Goal: Information Seeking & Learning: Learn about a topic

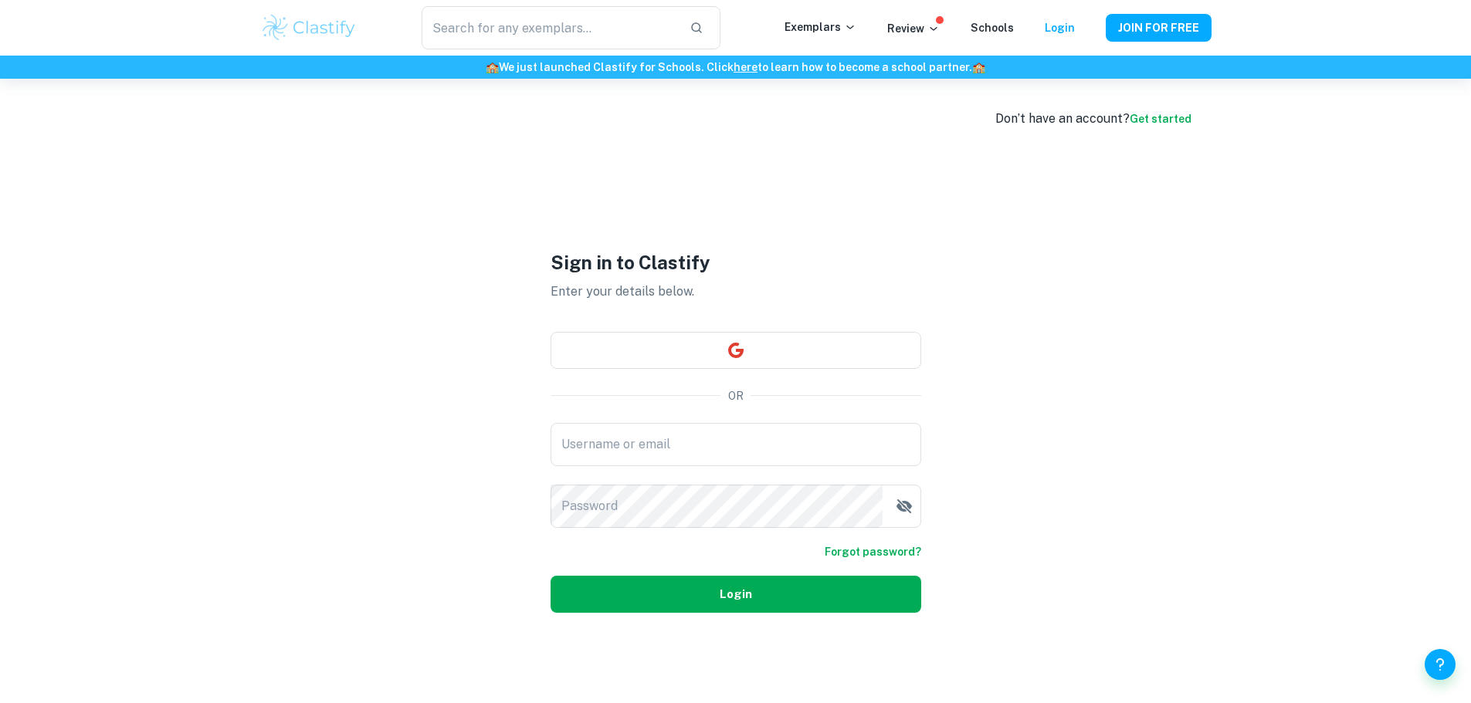
type input "[EMAIL_ADDRESS][DOMAIN_NAME]"
click at [695, 594] on button "Login" at bounding box center [735, 594] width 371 height 37
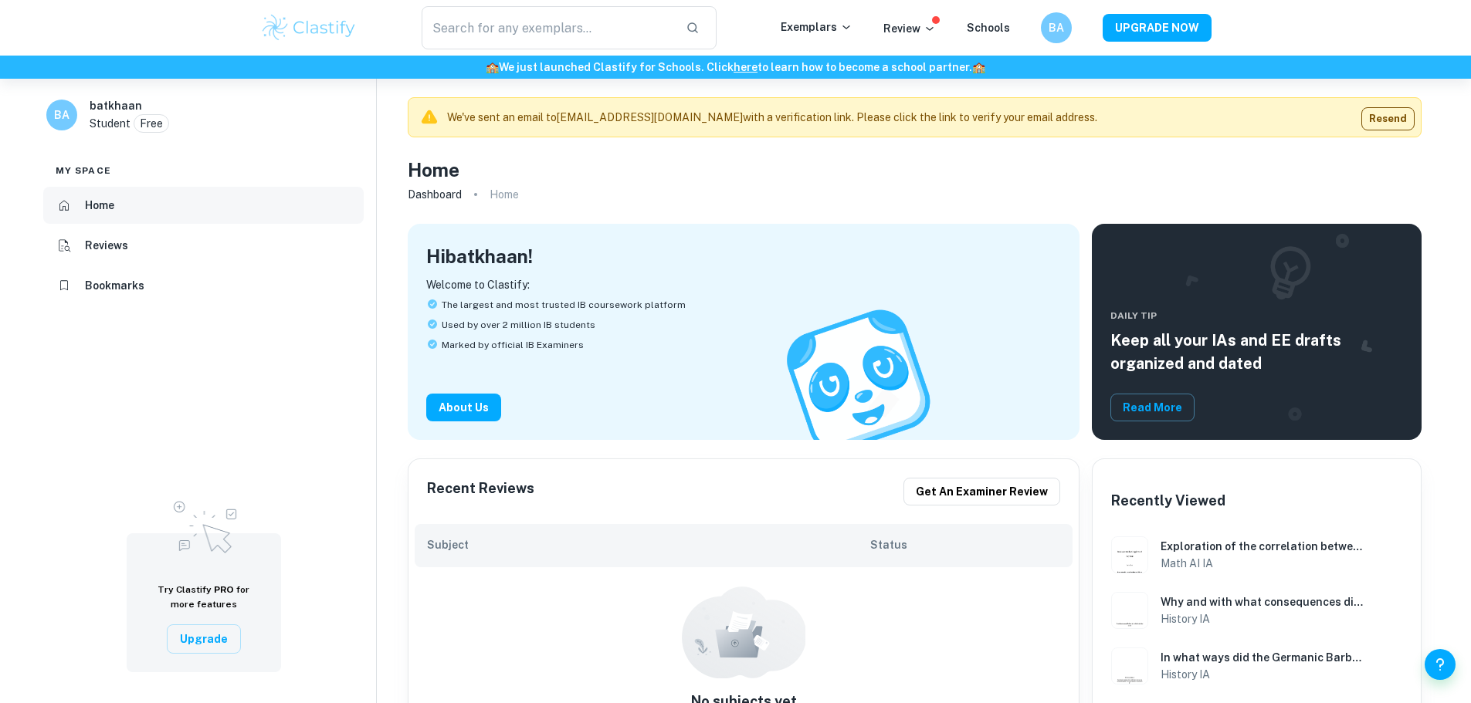
click at [147, 200] on li "Home" at bounding box center [203, 205] width 320 height 37
click at [324, 18] on img at bounding box center [309, 27] width 98 height 31
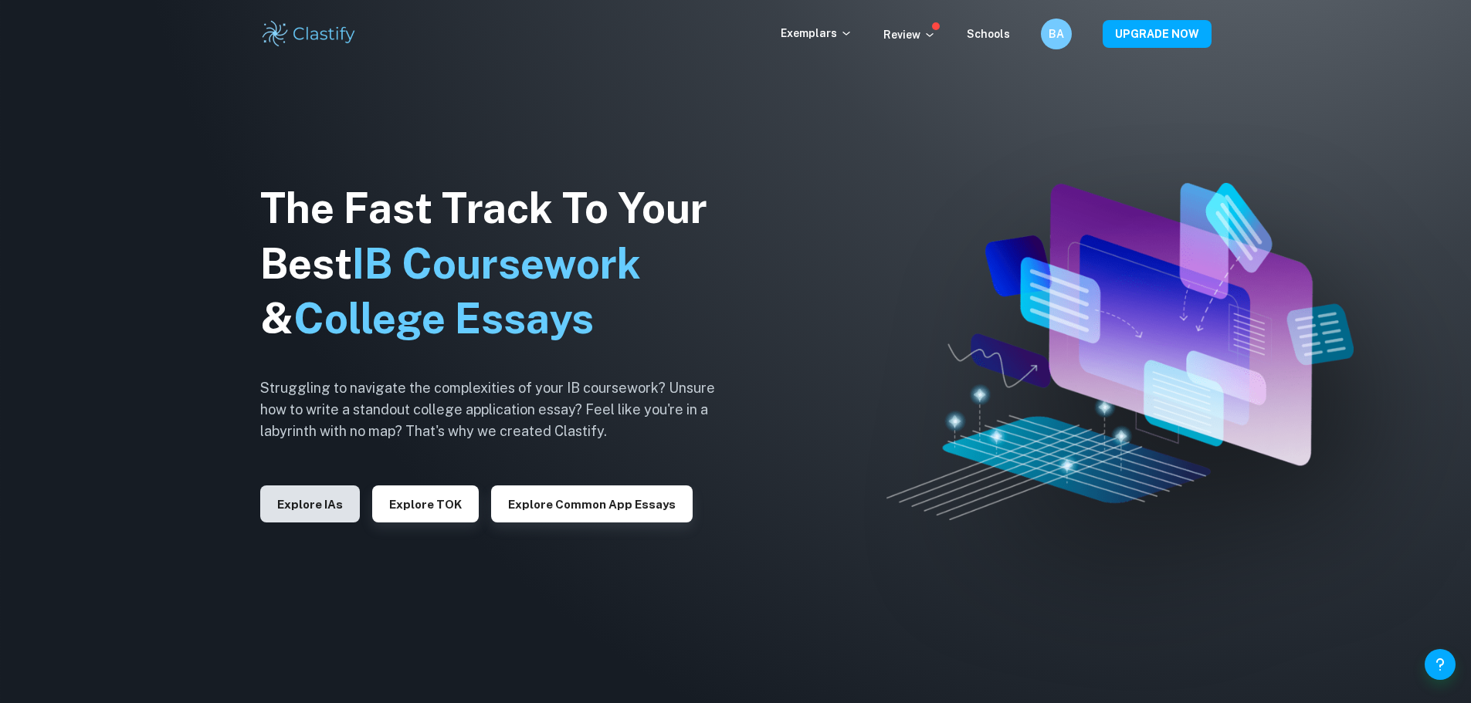
click at [307, 489] on button "Explore IAs" at bounding box center [310, 504] width 100 height 37
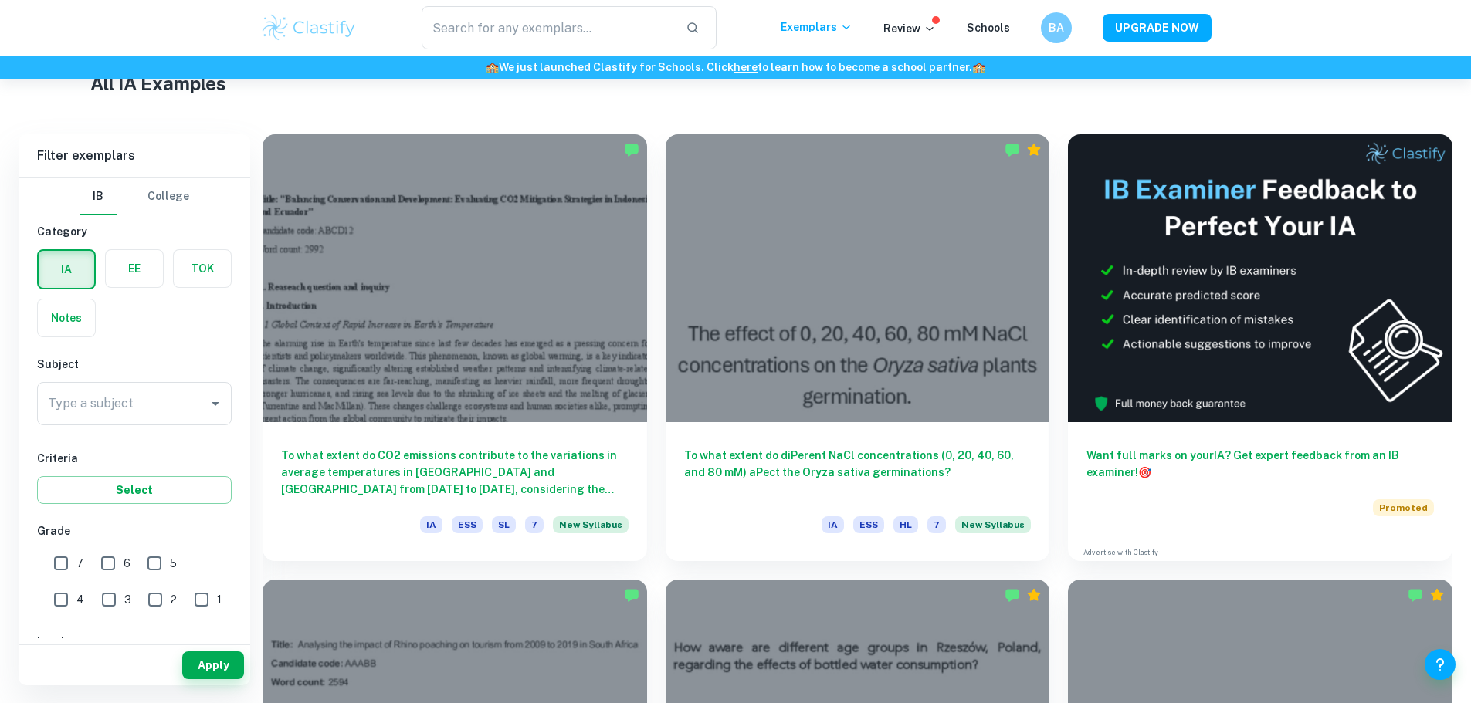
scroll to position [309, 0]
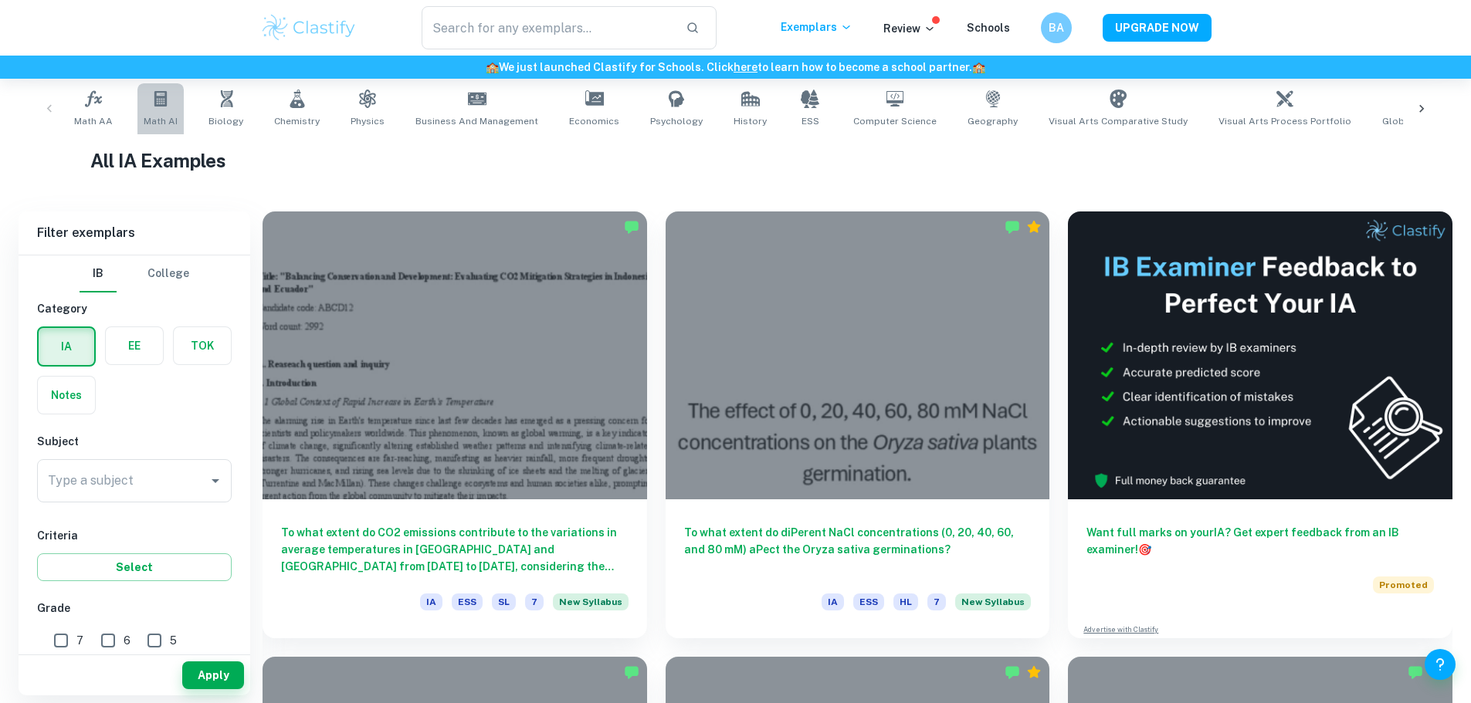
click at [157, 113] on link "Math AI" at bounding box center [160, 108] width 46 height 51
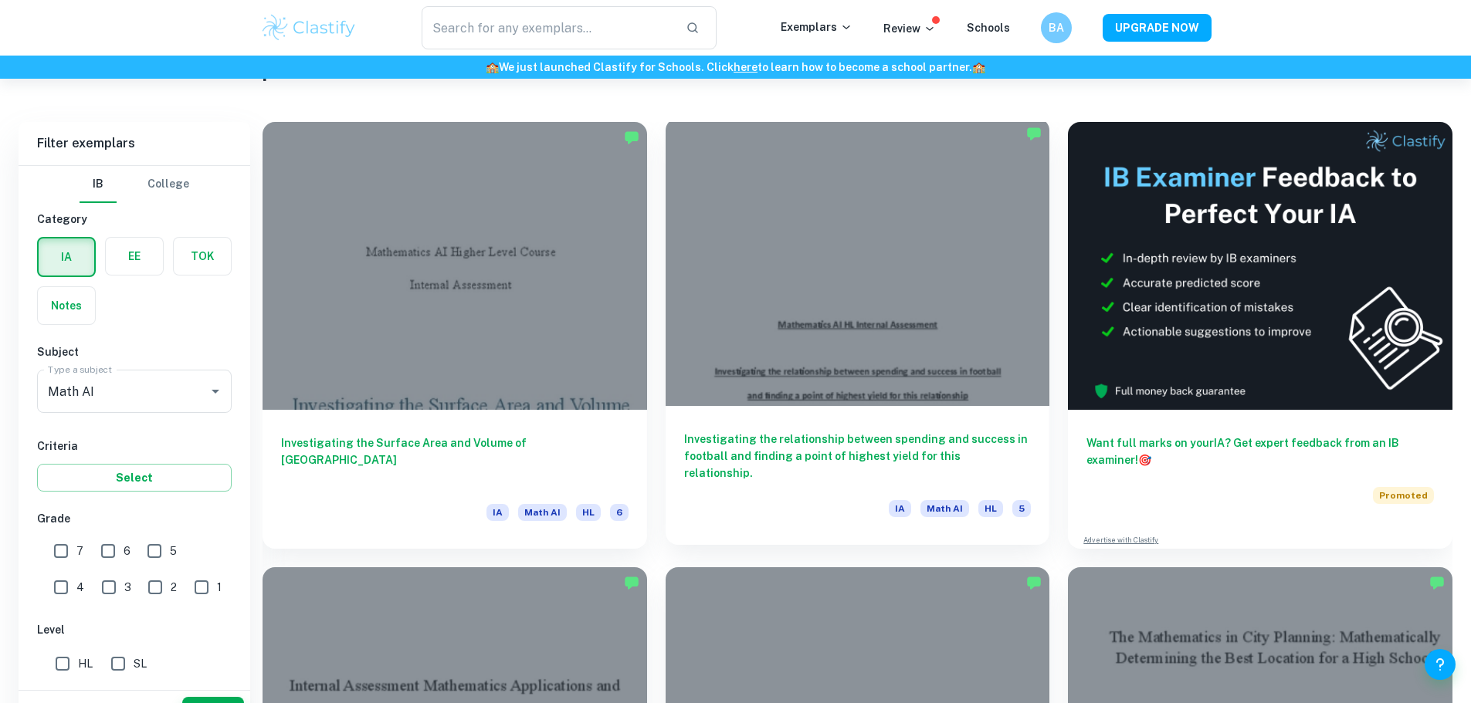
scroll to position [540, 0]
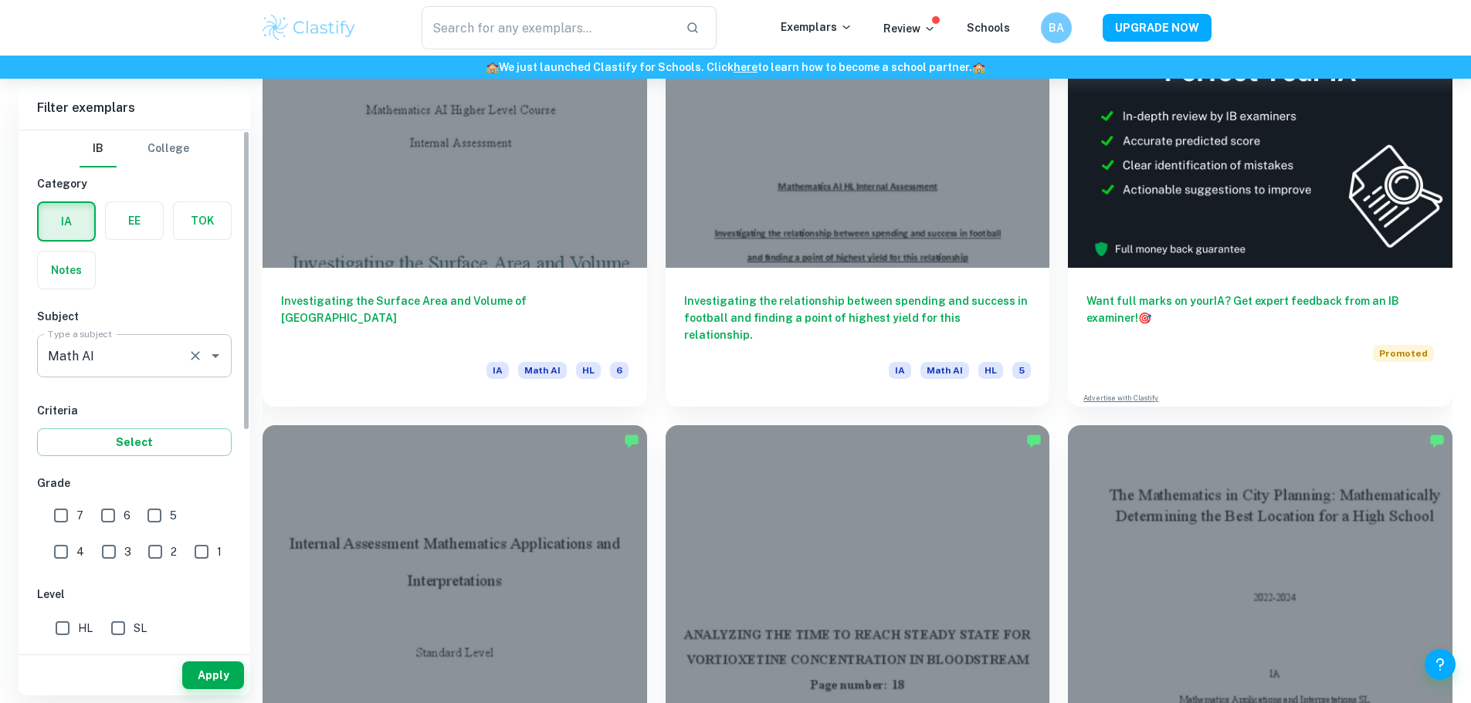
click at [121, 371] on div "Math AI Type a subject" at bounding box center [134, 355] width 195 height 43
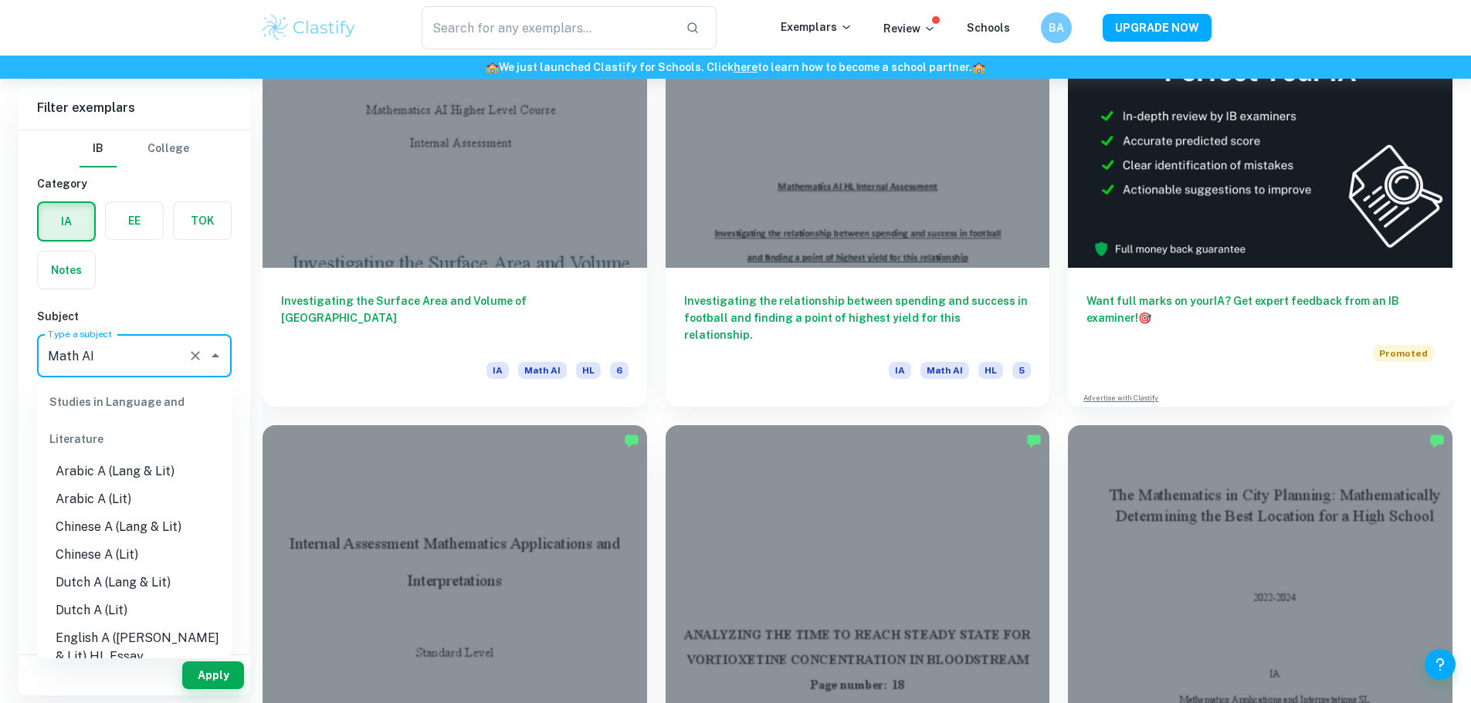
scroll to position [1958, 0]
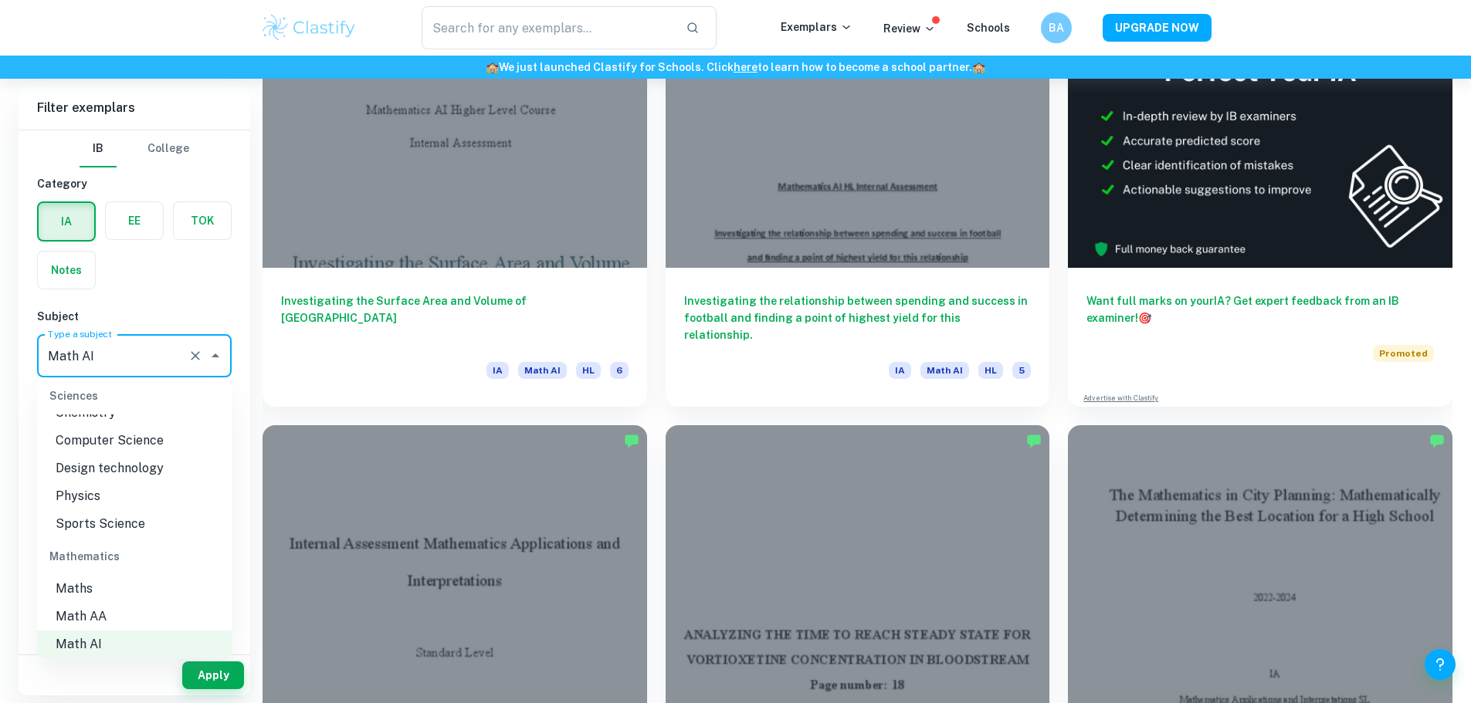
click at [99, 590] on li "Maths" at bounding box center [134, 589] width 195 height 28
type input "Maths"
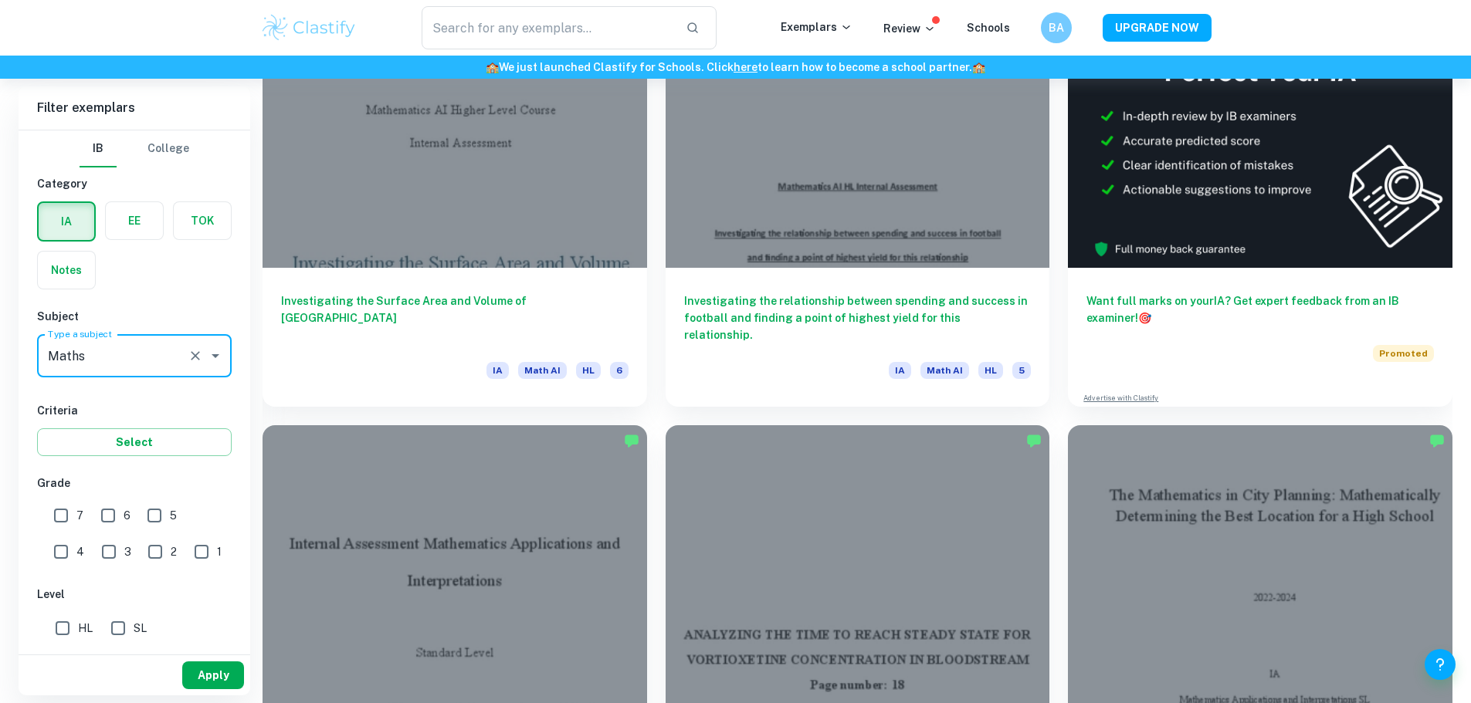
click at [213, 676] on button "Apply" at bounding box center [213, 676] width 62 height 28
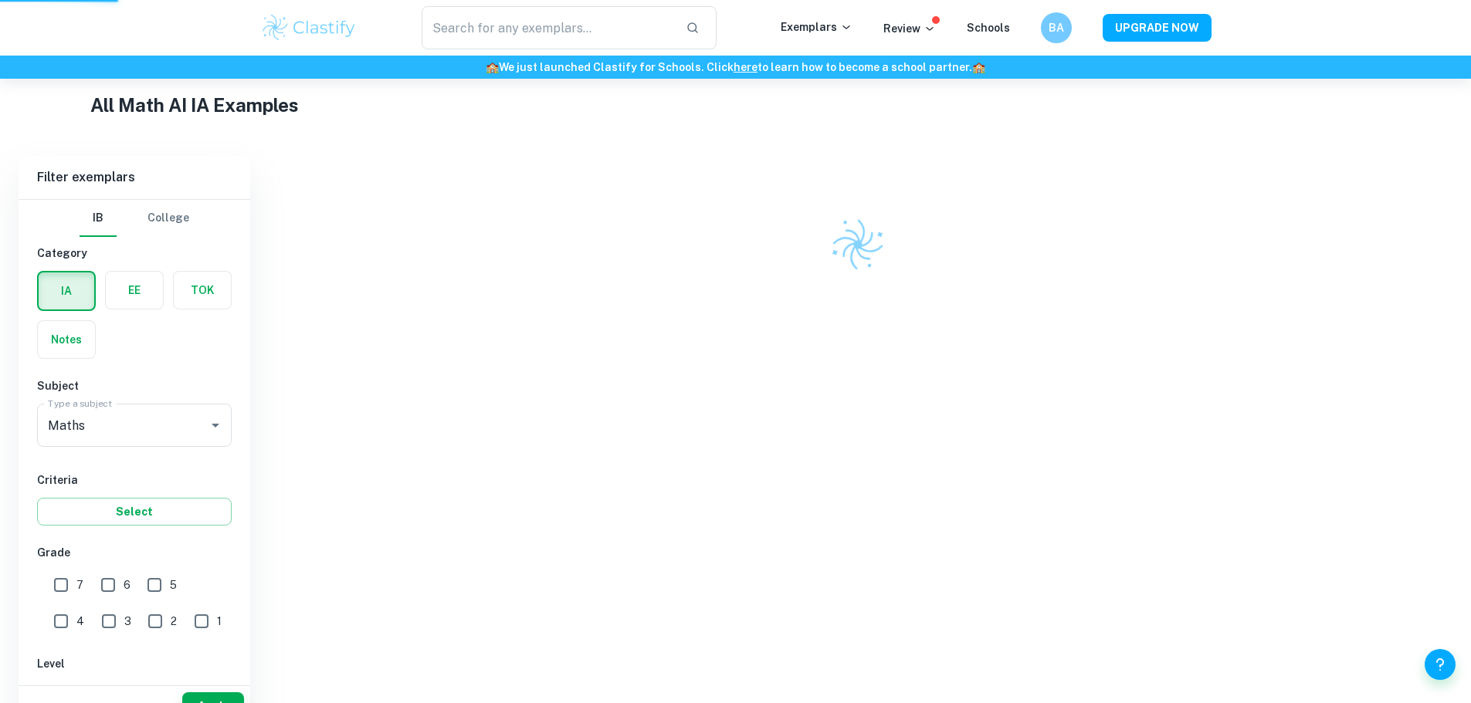
scroll to position [326, 0]
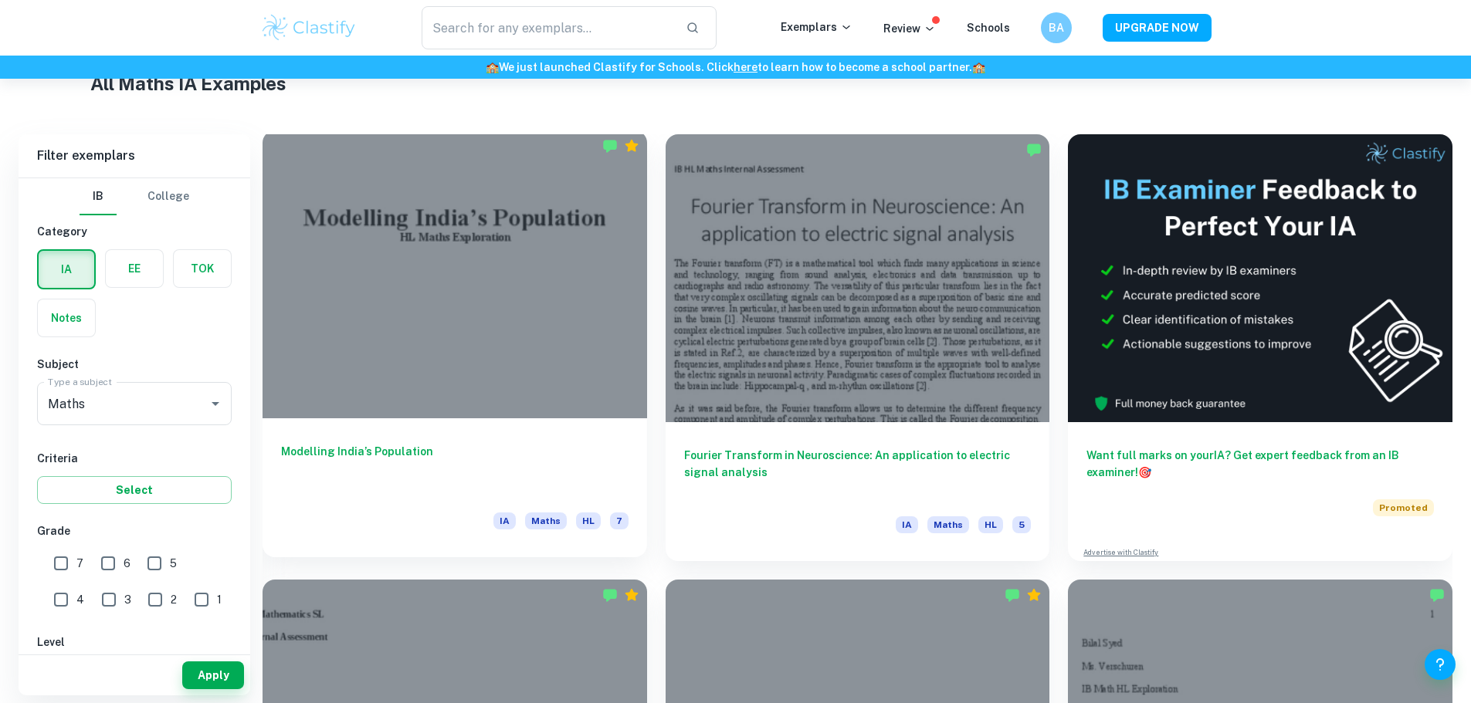
scroll to position [849, 0]
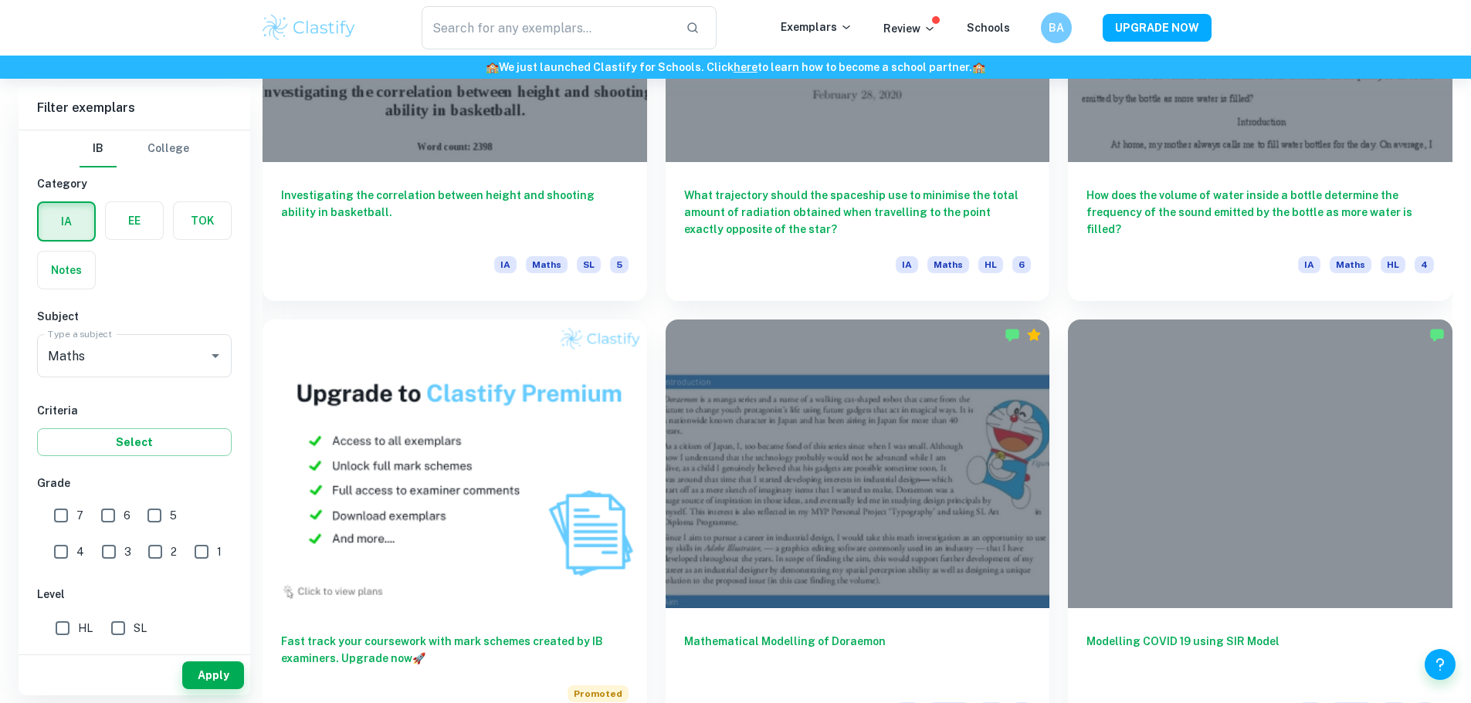
scroll to position [1004, 0]
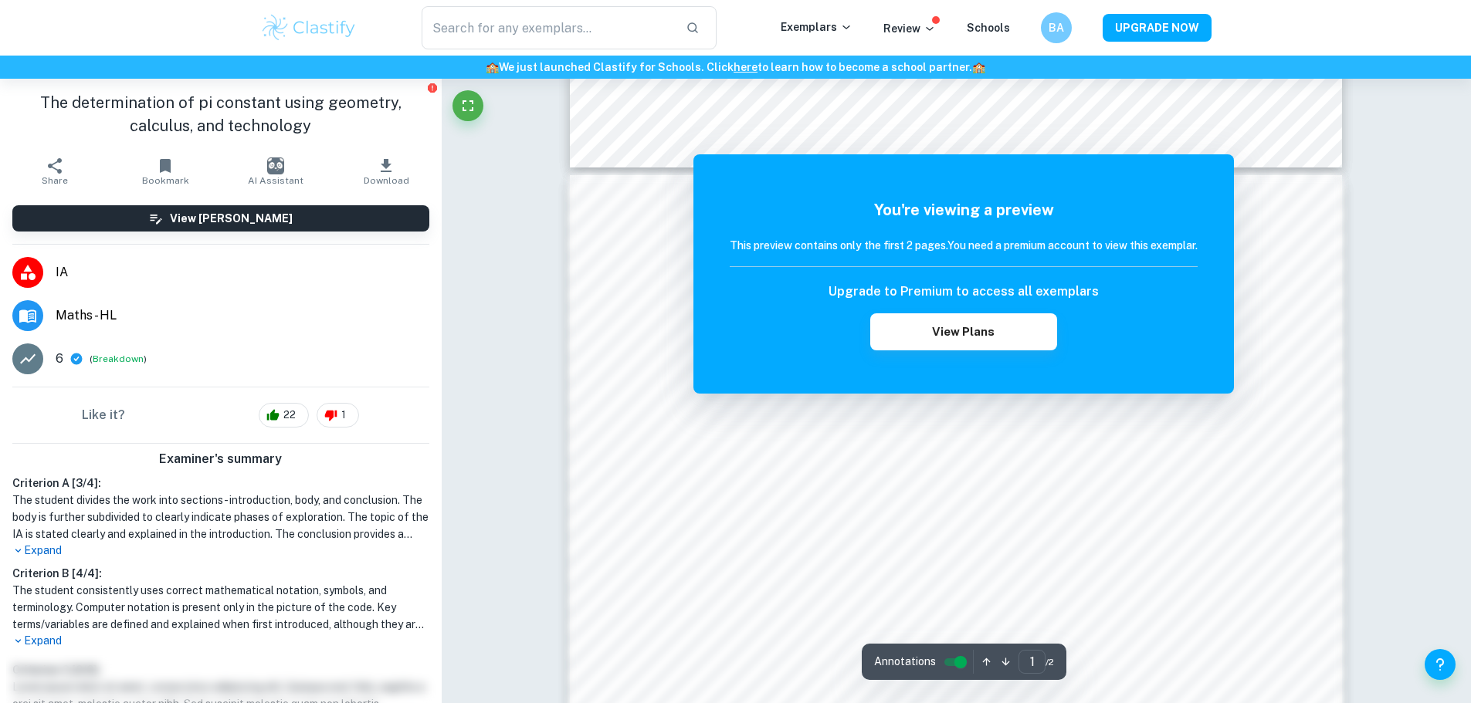
scroll to position [1081, 0]
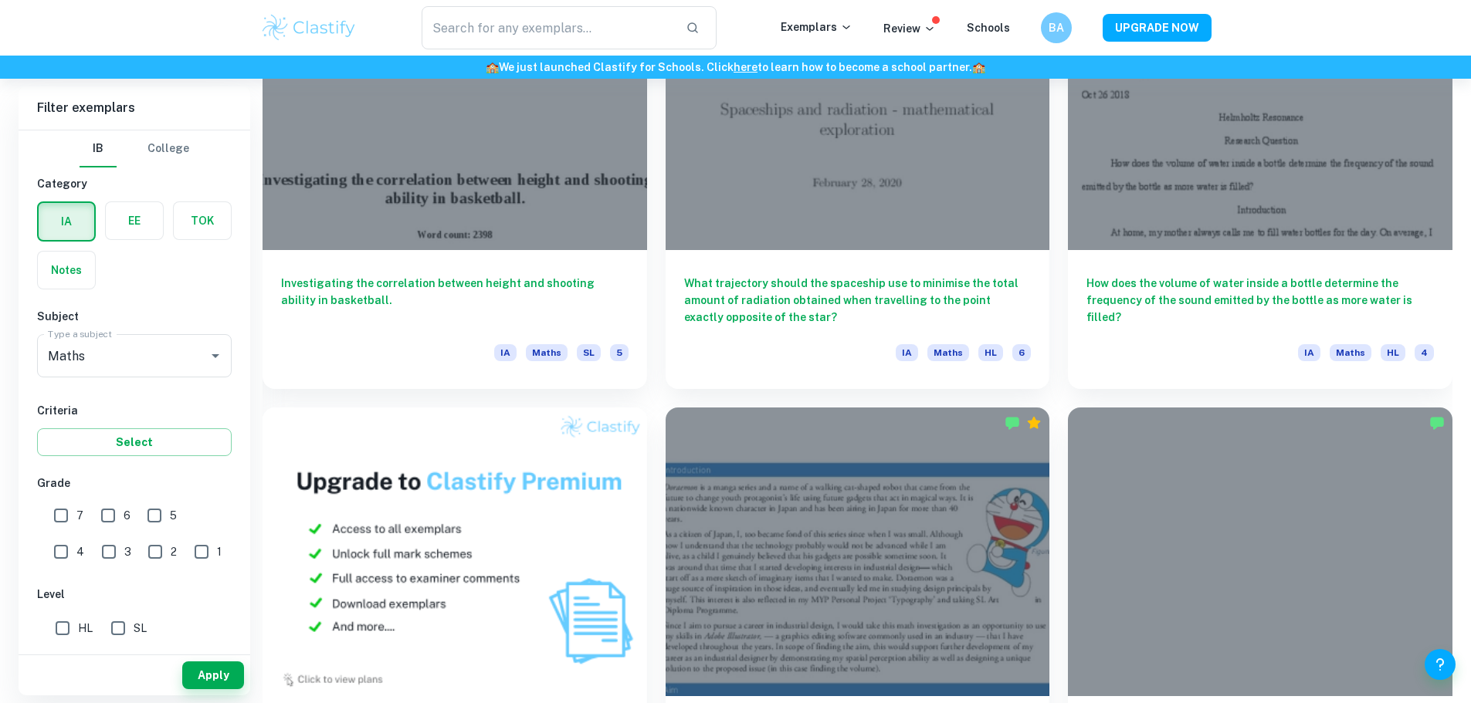
scroll to position [1390, 0]
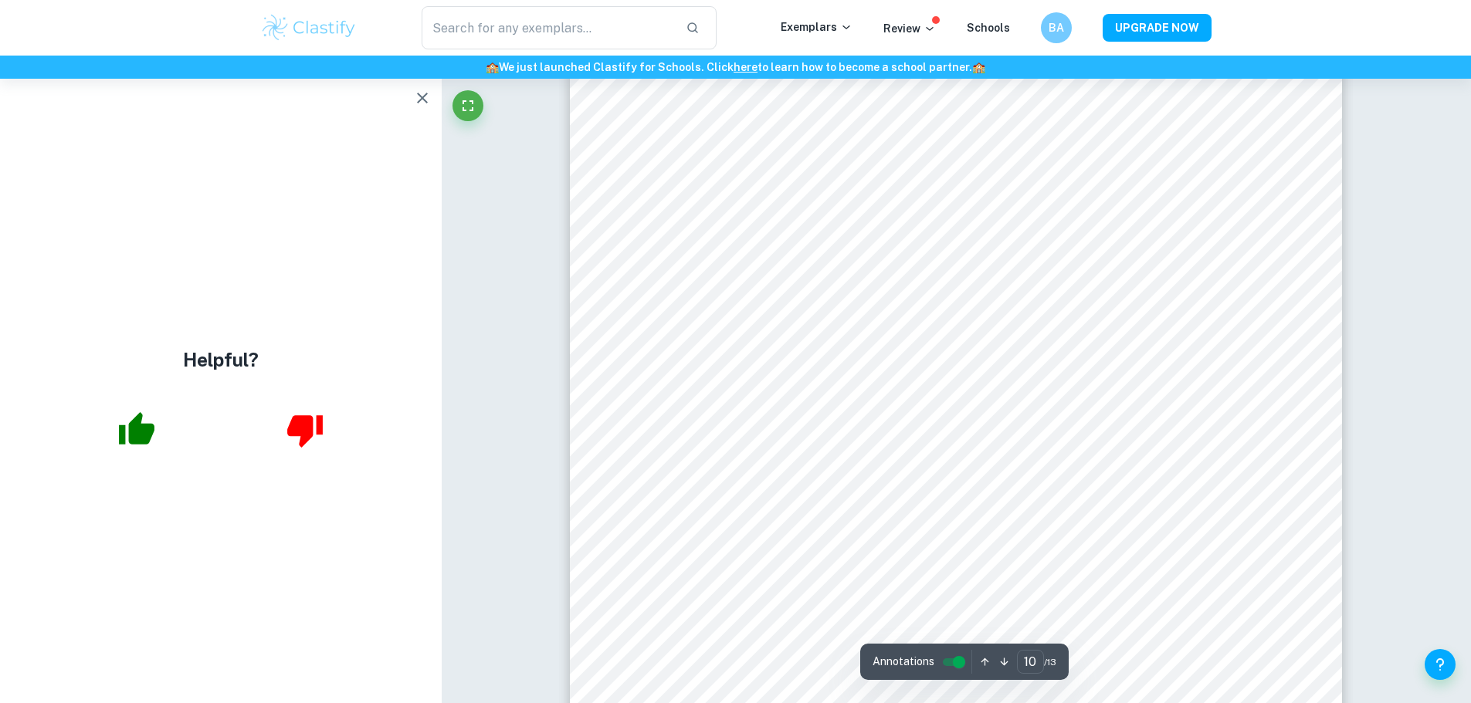
scroll to position [10654, 0]
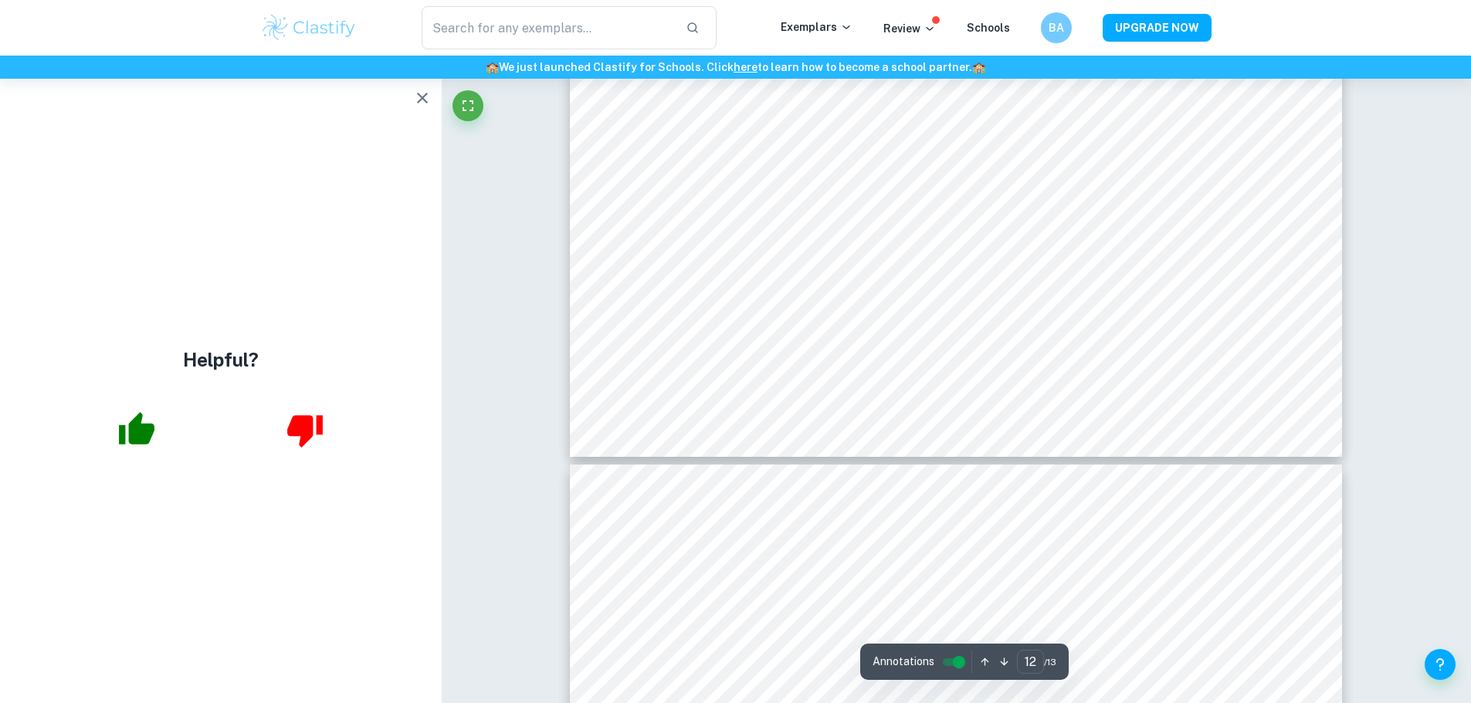
type input "13"
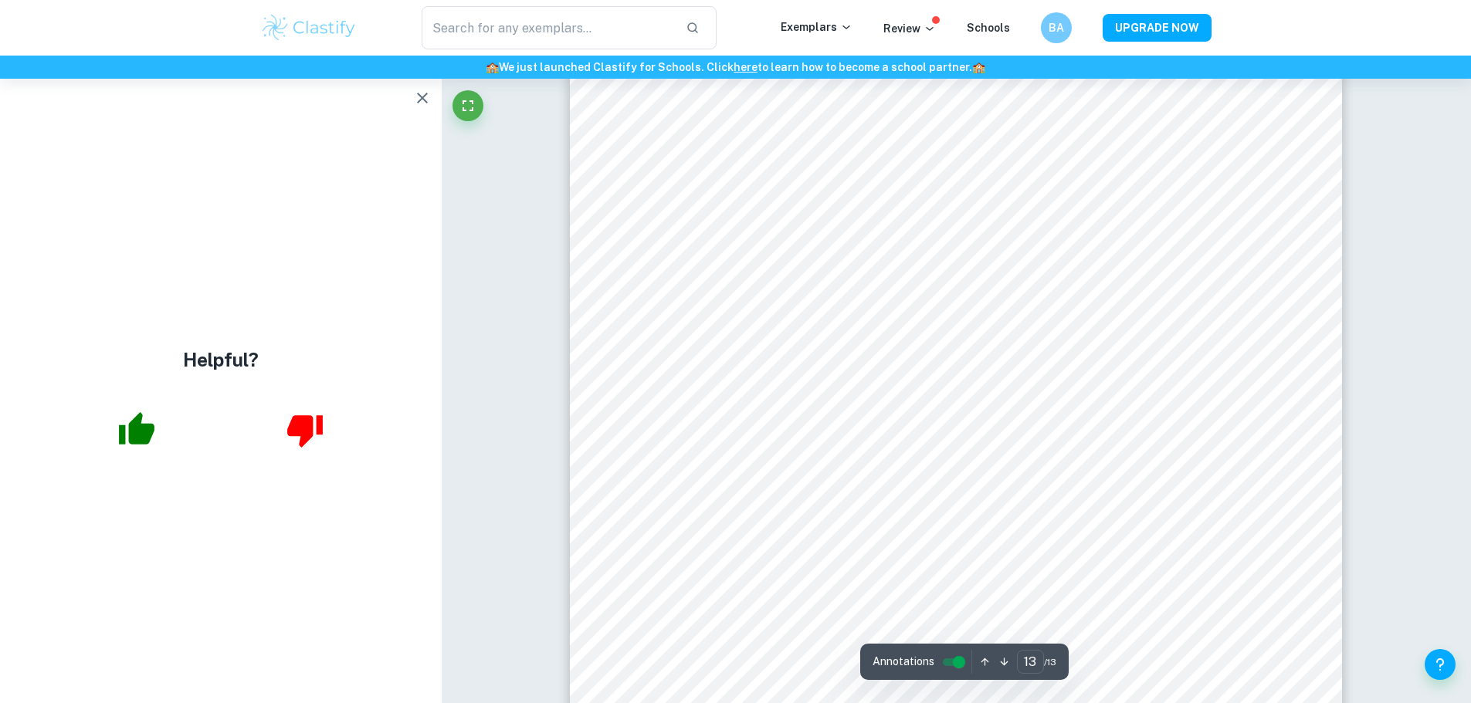
scroll to position [14070, 0]
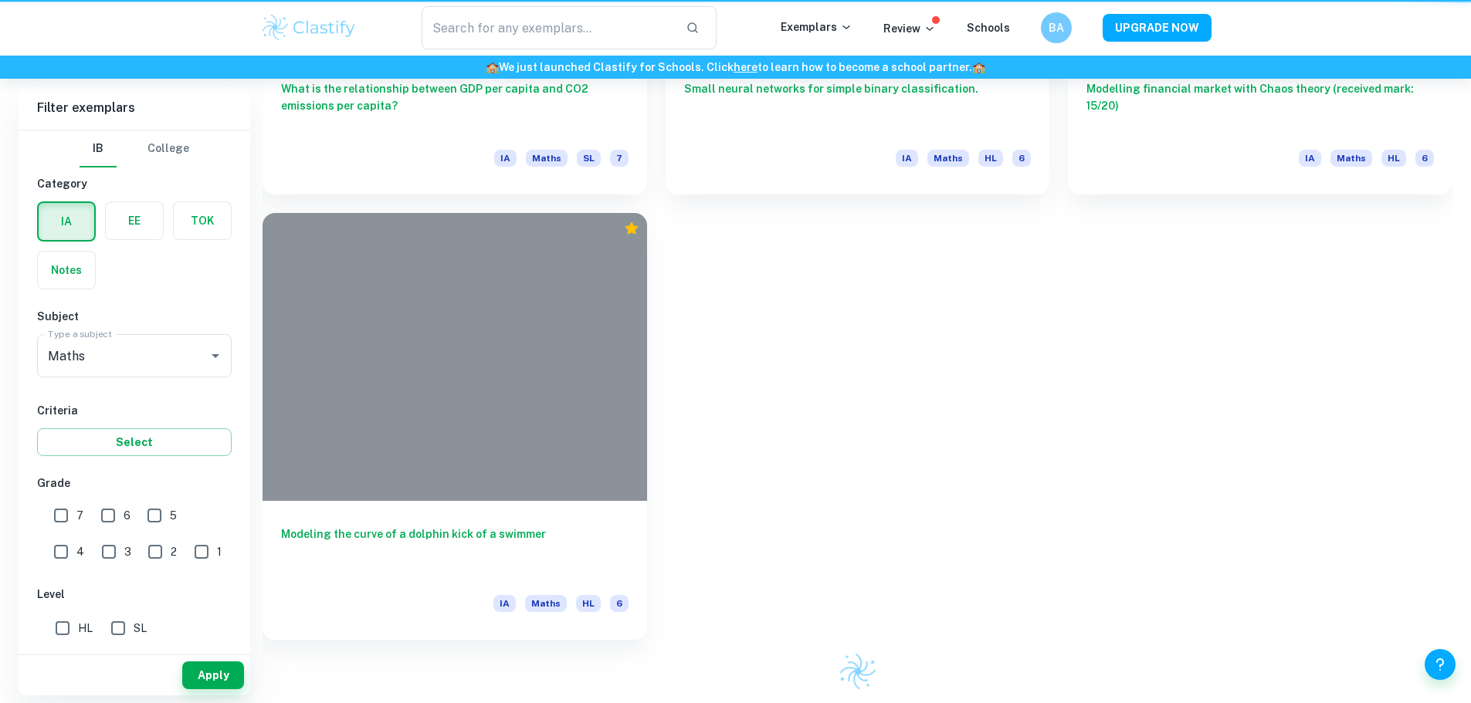
scroll to position [1390, 0]
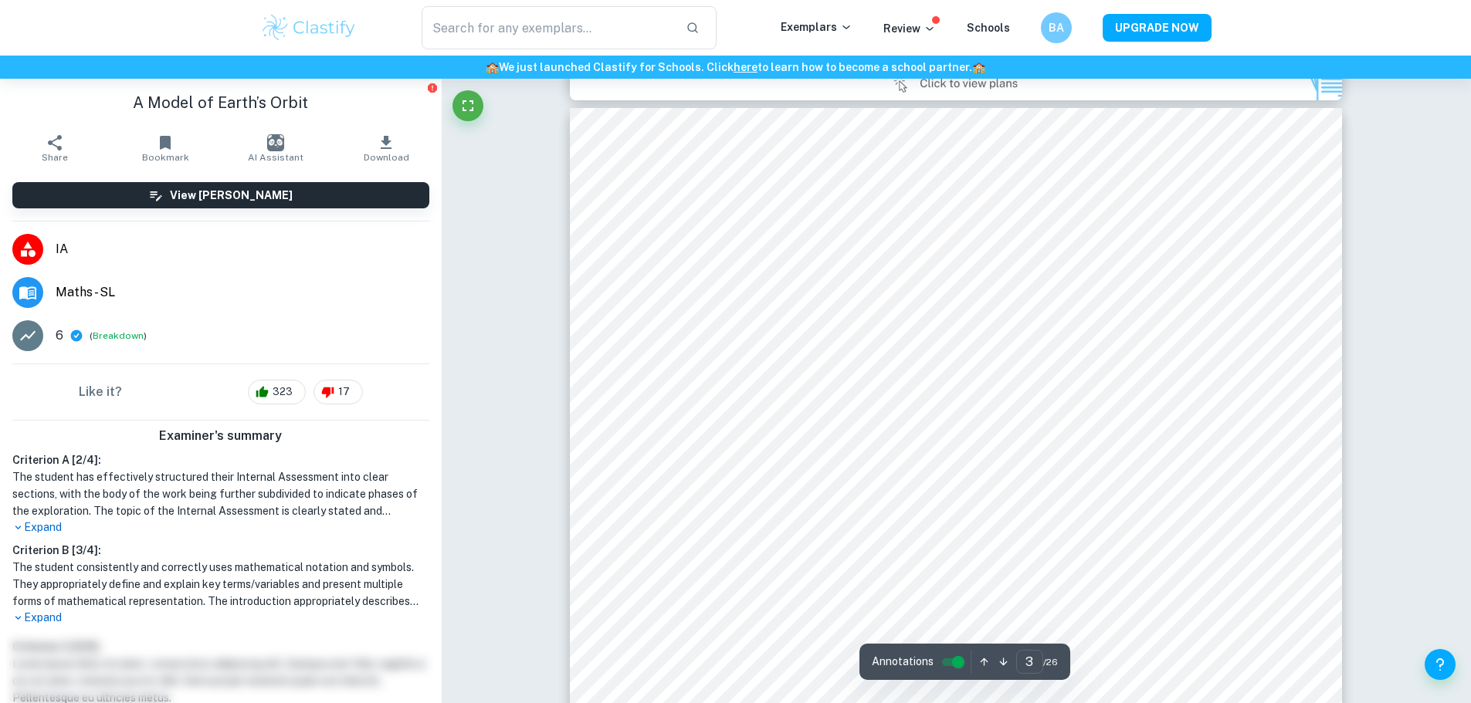
scroll to position [2393, 0]
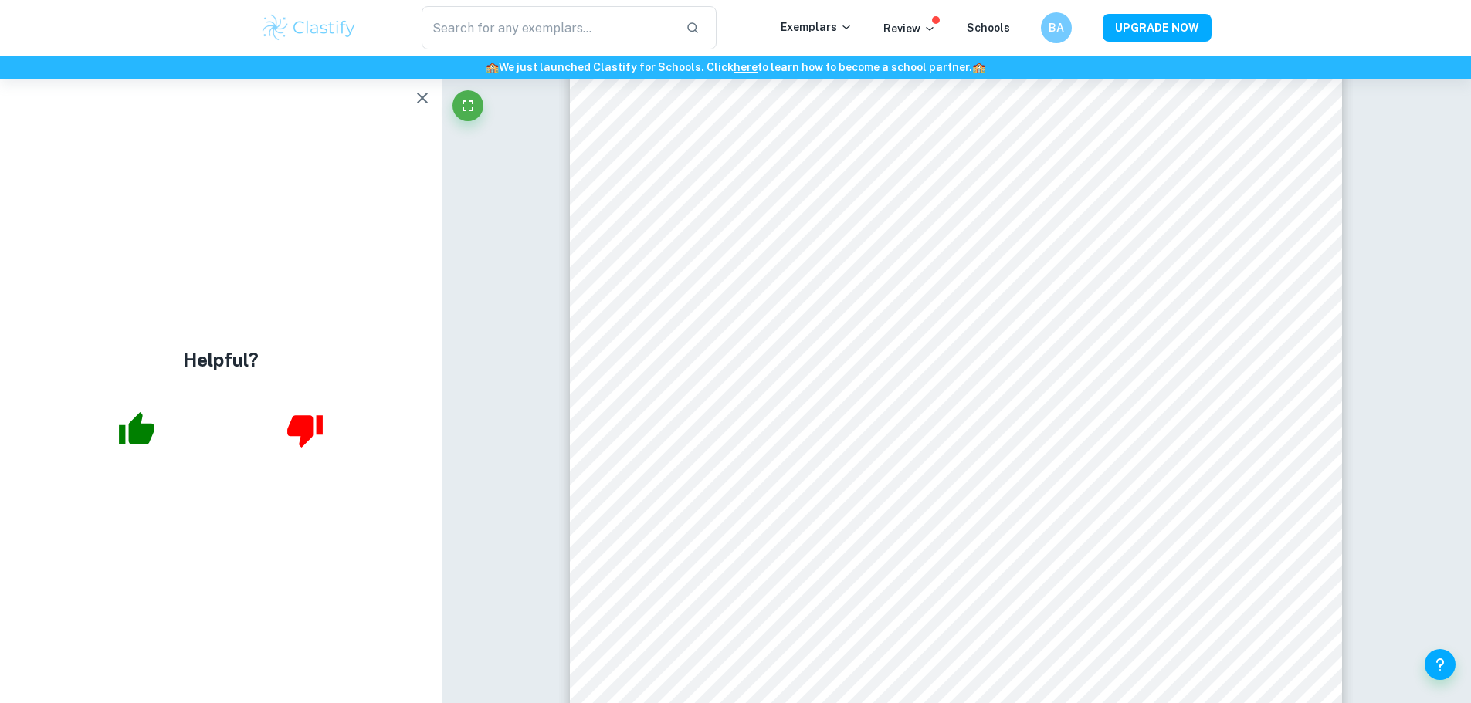
click at [417, 99] on icon "button" at bounding box center [422, 98] width 19 height 19
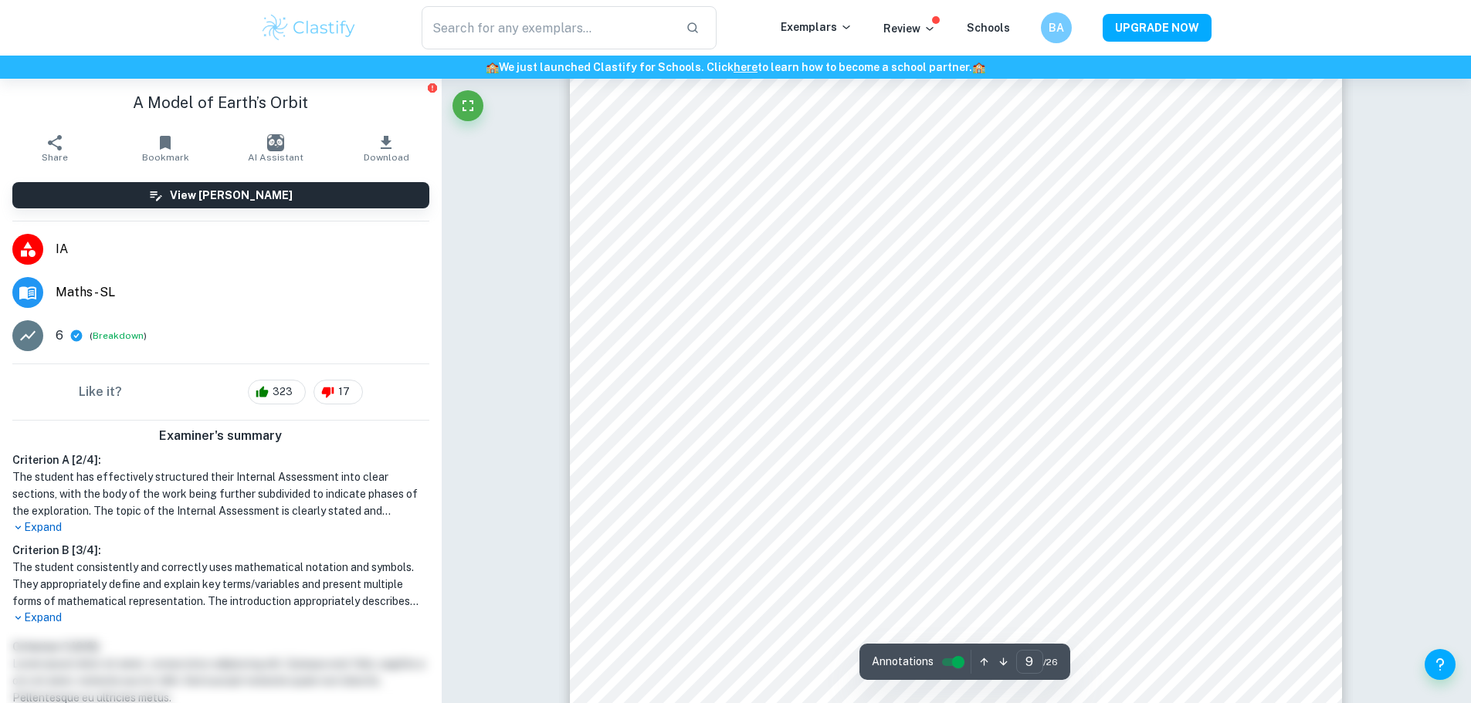
scroll to position [9187, 0]
type input "10"
